Goal: Task Accomplishment & Management: Use online tool/utility

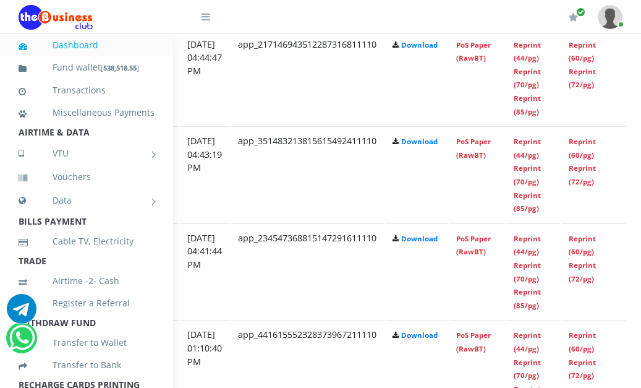
scroll to position [753, 278]
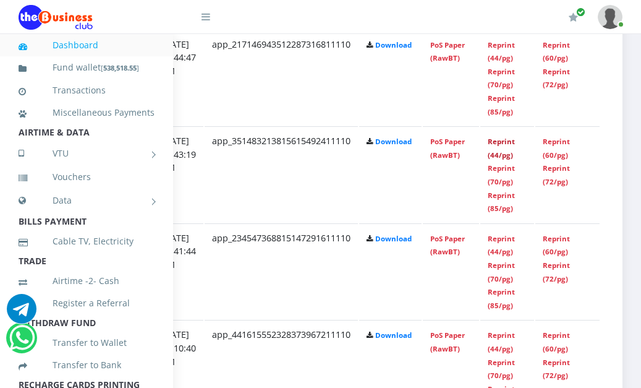
click at [504, 156] on link "Reprint (44/pg)" at bounding box center [501, 148] width 27 height 23
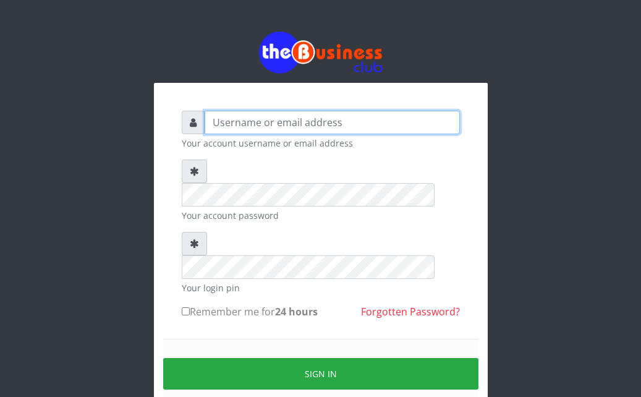
type input "Ahmed2222"
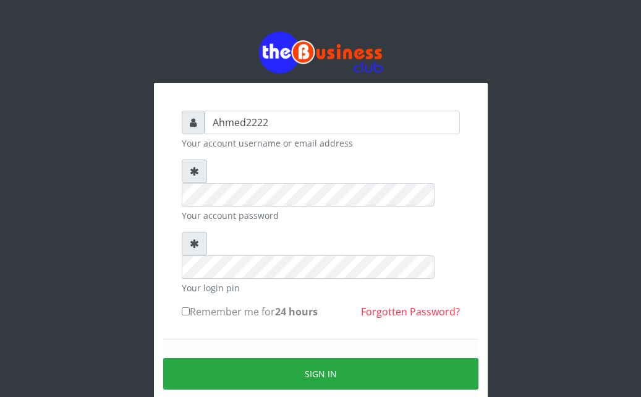
click at [187, 307] on input "Remember me for 24 hours" at bounding box center [186, 311] width 8 height 8
checkbox input "true"
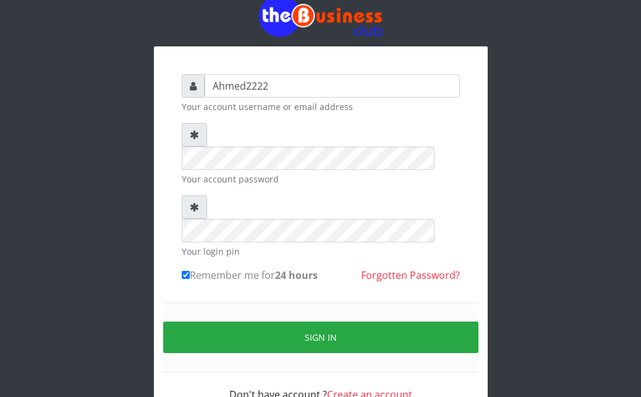
scroll to position [48, 0]
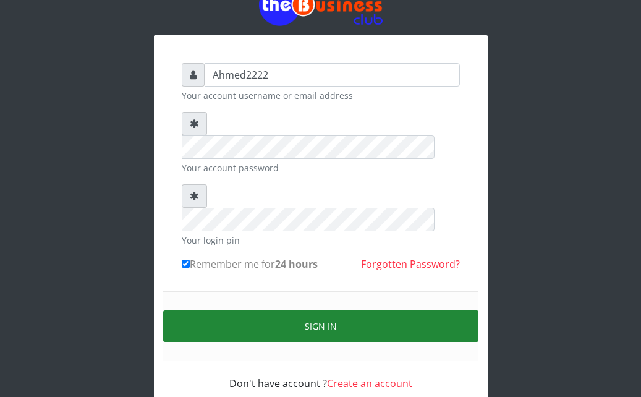
click at [267, 310] on button "Sign in" at bounding box center [320, 326] width 315 height 32
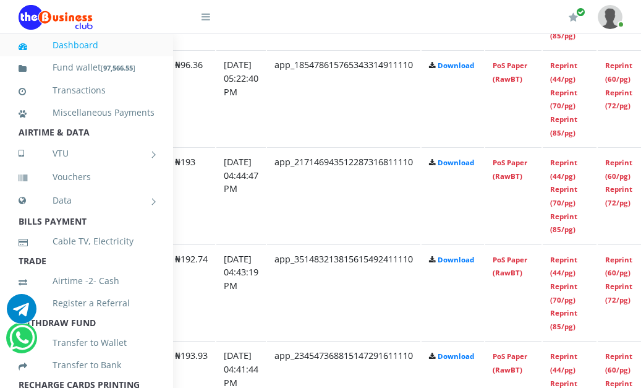
scroll to position [1022, 197]
click at [577, 166] on link "Reprint (44/pg)" at bounding box center [563, 169] width 27 height 23
